Goal: Task Accomplishment & Management: Complete application form

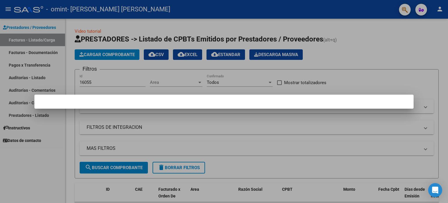
click at [331, 22] on div at bounding box center [224, 101] width 448 height 203
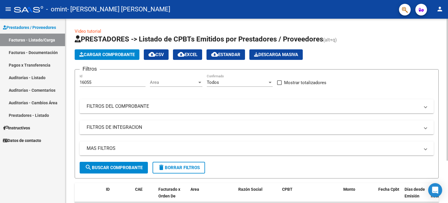
click at [126, 58] on button "Cargar Comprobante" at bounding box center [107, 54] width 65 height 10
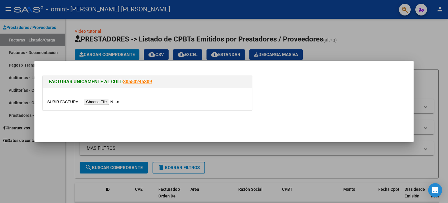
click at [108, 101] on input "file" at bounding box center [84, 102] width 74 height 6
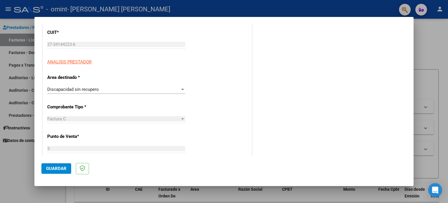
scroll to position [78, 0]
click at [104, 86] on div "Discapacidad sin recupero" at bounding box center [113, 88] width 133 height 5
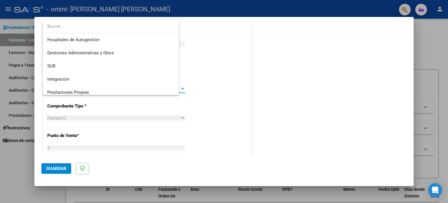
scroll to position [43, 0]
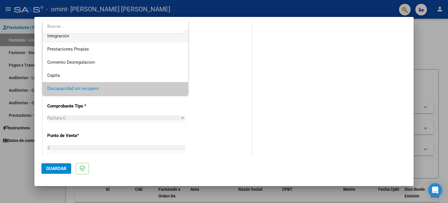
click at [89, 42] on span "Integración" at bounding box center [115, 35] width 136 height 13
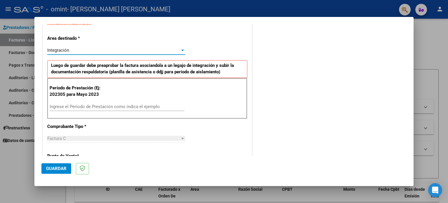
scroll to position [117, 0]
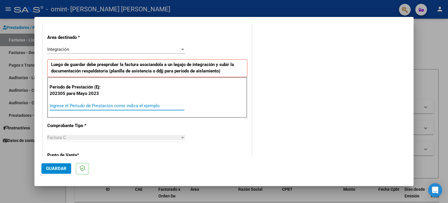
click at [72, 103] on input "Ingrese el Período de Prestación como indica el ejemplo" at bounding box center [117, 105] width 135 height 5
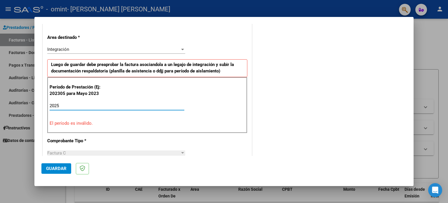
click at [69, 103] on input "2025" at bounding box center [117, 105] width 135 height 5
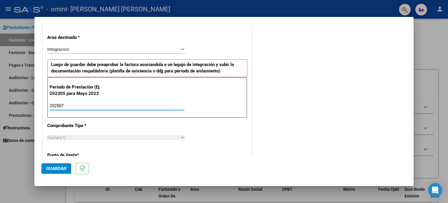
type input "202507"
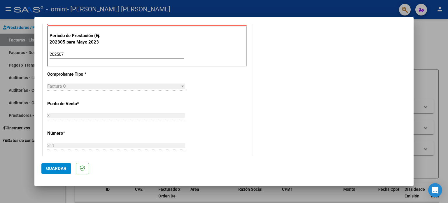
scroll to position [214, 0]
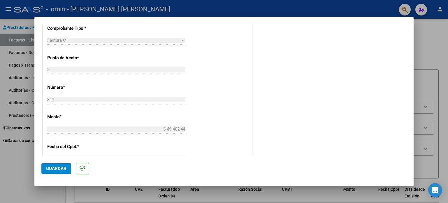
click at [127, 40] on div "Factura C" at bounding box center [113, 40] width 133 height 5
click at [180, 41] on div at bounding box center [182, 40] width 5 height 5
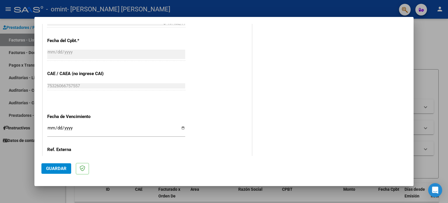
scroll to position [340, 0]
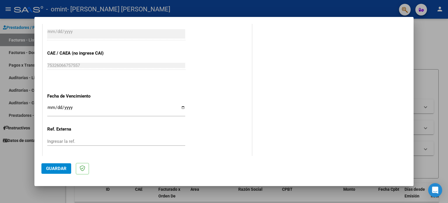
click at [50, 106] on input "Ingresar la fecha" at bounding box center [116, 109] width 138 height 9
type input "2025-08-22"
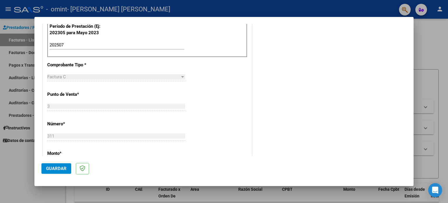
scroll to position [175, 0]
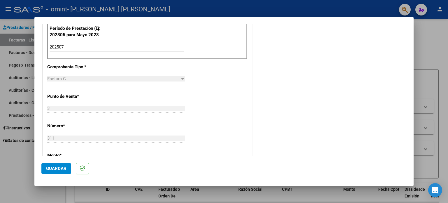
click at [56, 170] on span "Guardar" at bounding box center [56, 168] width 20 height 5
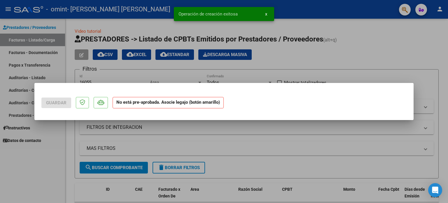
scroll to position [0, 0]
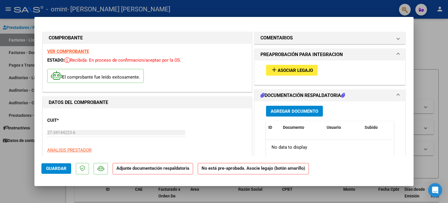
click at [280, 70] on span "Asociar Legajo" at bounding box center [294, 70] width 35 height 5
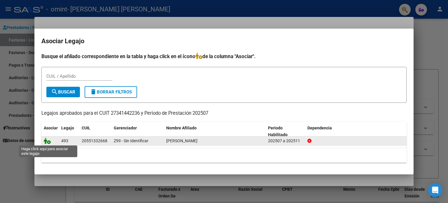
click at [49, 142] on icon at bounding box center [47, 140] width 7 height 6
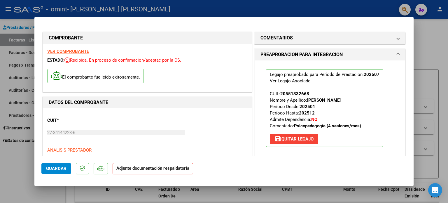
click at [126, 171] on p "Adjunte documentación respaldatoria" at bounding box center [152, 168] width 80 height 11
click at [289, 55] on h1 "PREAPROBACIÓN PARA INTEGRACION" at bounding box center [301, 54] width 82 height 7
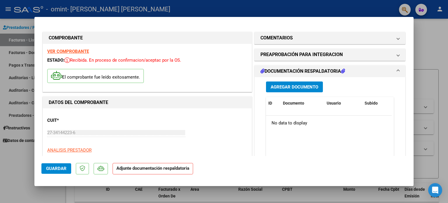
click at [317, 68] on h1 "DOCUMENTACIÓN RESPALDATORIA" at bounding box center [302, 71] width 85 height 7
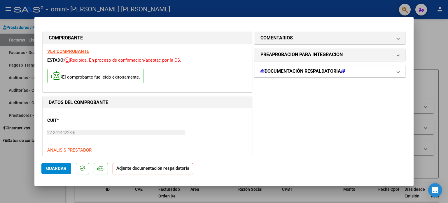
click at [317, 68] on h1 "DOCUMENTACIÓN RESPALDATORIA" at bounding box center [302, 71] width 85 height 7
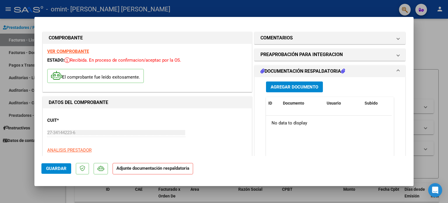
click at [307, 86] on span "Agregar Documento" at bounding box center [294, 86] width 48 height 5
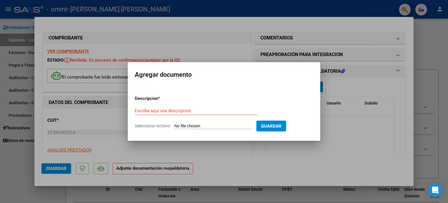
click at [192, 126] on input "Seleccionar Archivo" at bounding box center [212, 126] width 77 height 6
type input "C:\fakepath\Asistencia julio 2025 Yacono.pdf"
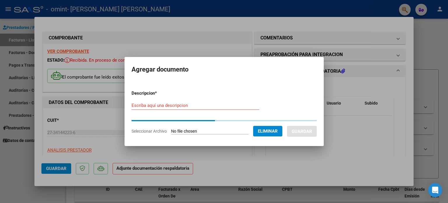
click at [170, 105] on input "Escriba aquí una descripcion" at bounding box center [195, 105] width 128 height 5
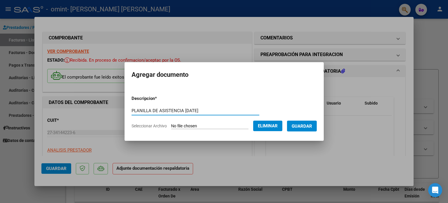
type input "PLANILLA DE ASISTENCIA JULIO 2025"
click at [296, 127] on button "Guardar" at bounding box center [302, 125] width 30 height 11
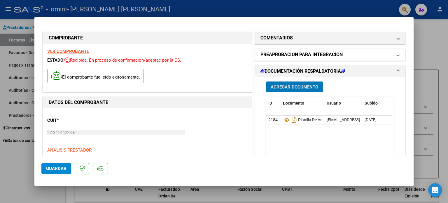
click at [323, 55] on h1 "PREAPROBACIÓN PARA INTEGRACION" at bounding box center [301, 54] width 82 height 7
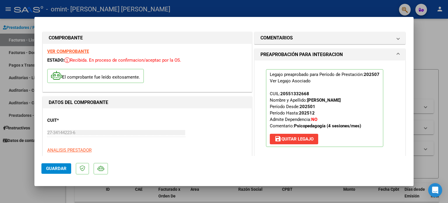
click at [56, 166] on span "Guardar" at bounding box center [56, 168] width 20 height 5
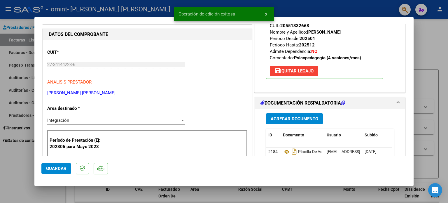
scroll to position [126, 0]
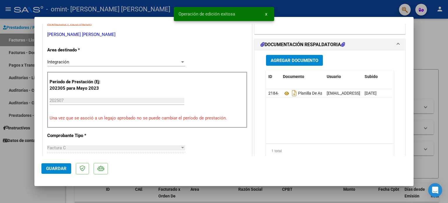
click at [335, 61] on div "Agregar Documento" at bounding box center [330, 60] width 128 height 11
click at [318, 122] on datatable-body "21844 Planilla De Asistencia Julio 2025 sofiacgomez@hotmail.com - Sofía Claudia…" at bounding box center [329, 116] width 126 height 54
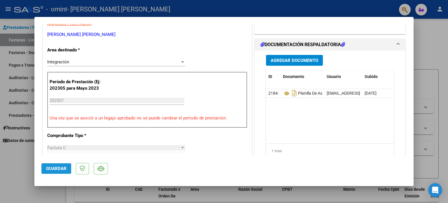
click at [65, 168] on span "Guardar" at bounding box center [56, 168] width 20 height 5
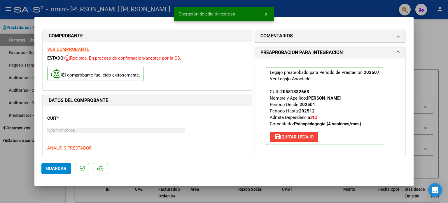
scroll to position [0, 0]
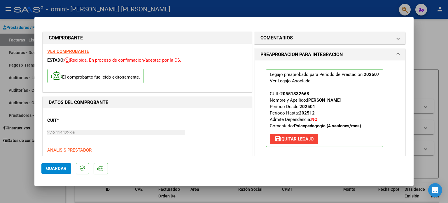
click at [78, 52] on strong "VER COMPROBANTE" at bounding box center [68, 51] width 42 height 5
click at [334, 11] on div at bounding box center [224, 101] width 448 height 203
type input "$ 0,00"
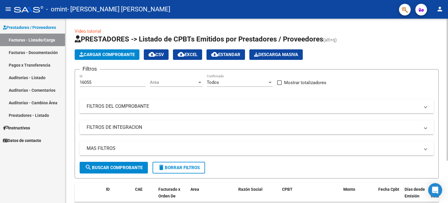
click at [203, 126] on mat-panel-title "FILTROS DE INTEGRACION" at bounding box center [253, 127] width 333 height 6
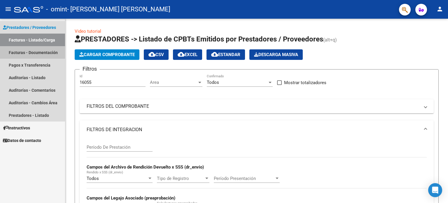
click at [26, 53] on link "Facturas - Documentación" at bounding box center [32, 52] width 65 height 13
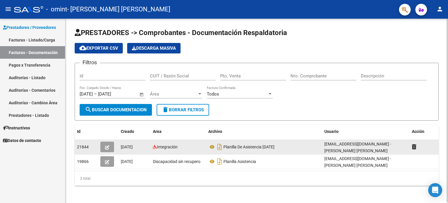
click at [111, 150] on button "button" at bounding box center [107, 146] width 14 height 10
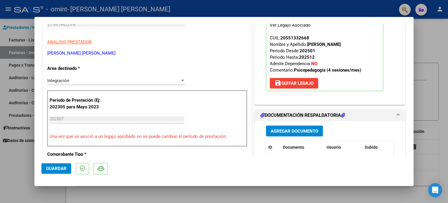
scroll to position [78, 0]
